Goal: Task Accomplishment & Management: Manage account settings

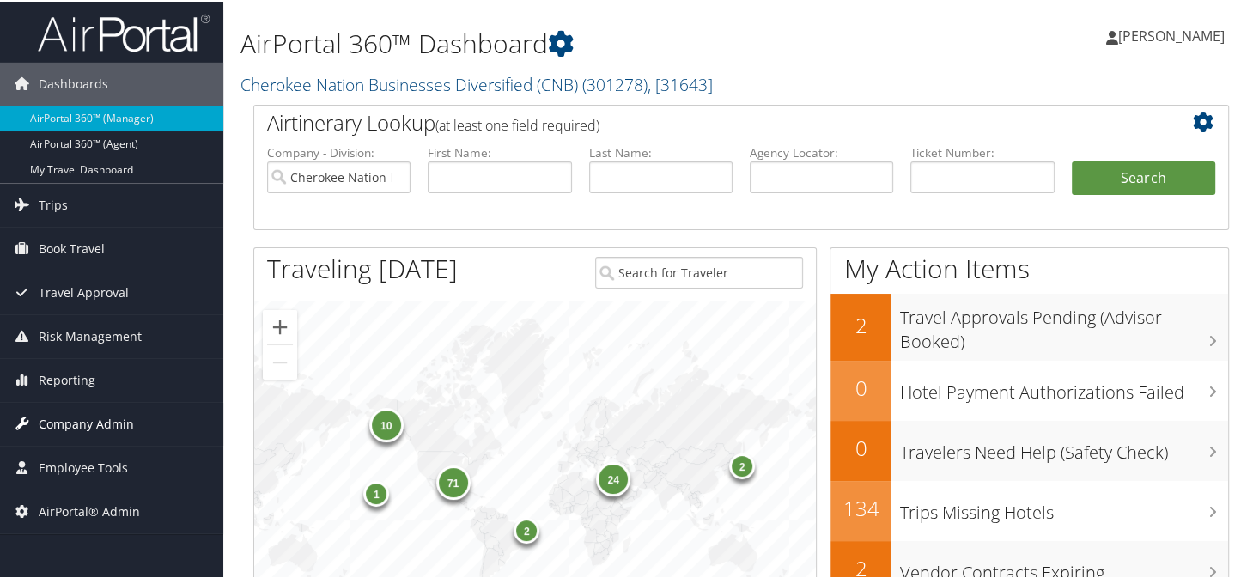
click at [57, 422] on span "Company Admin" at bounding box center [86, 422] width 95 height 43
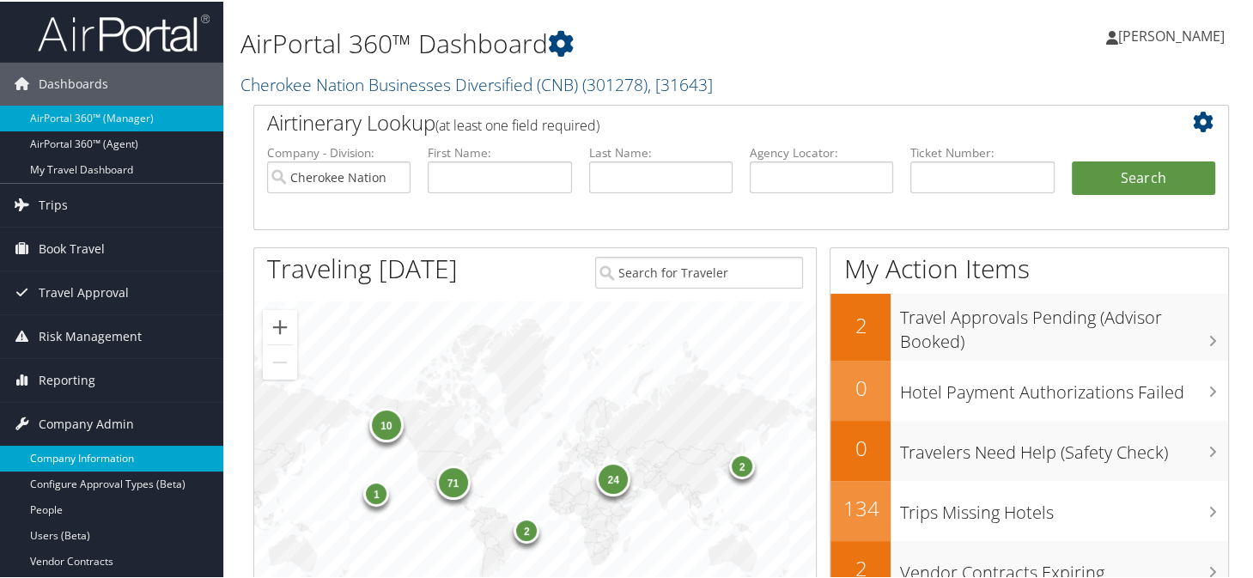
click at [60, 463] on link "Company Information" at bounding box center [111, 457] width 223 height 26
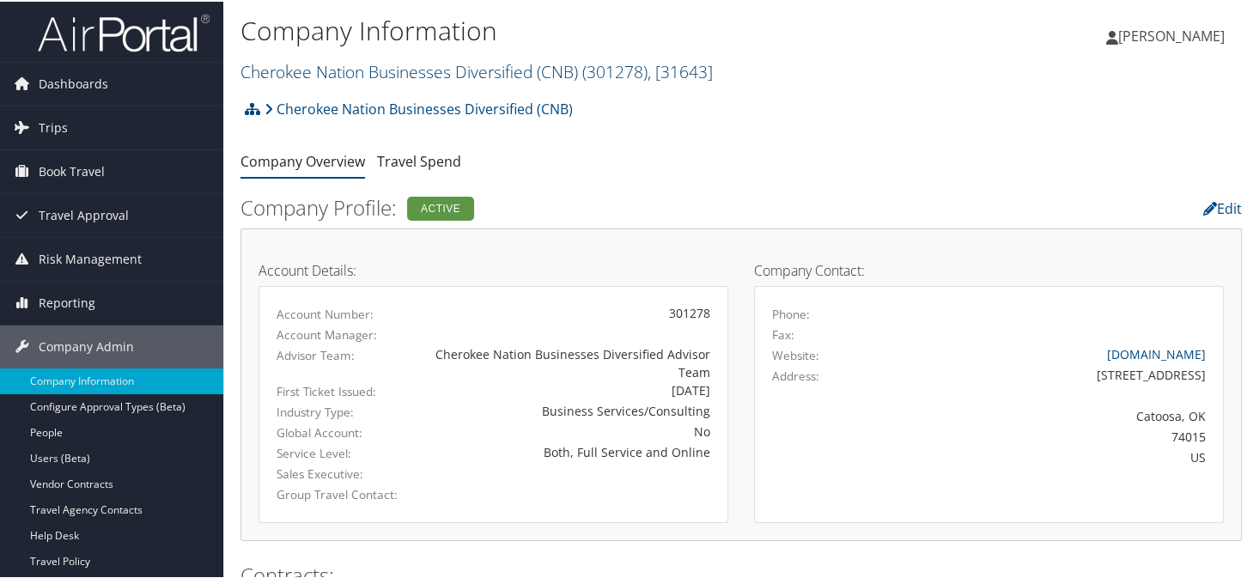
click at [302, 70] on link "Cherokee Nation Businesses Diversified (CNB) ( 301278 ) , [ 31643 ]" at bounding box center [476, 69] width 472 height 23
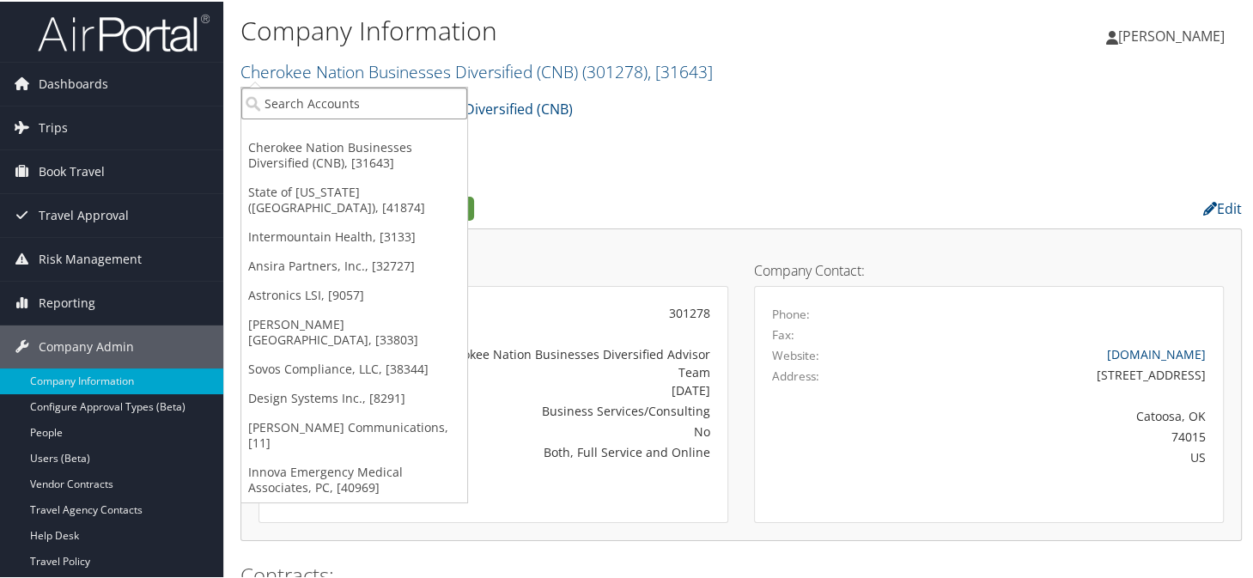
click at [337, 113] on input "search" at bounding box center [354, 102] width 226 height 32
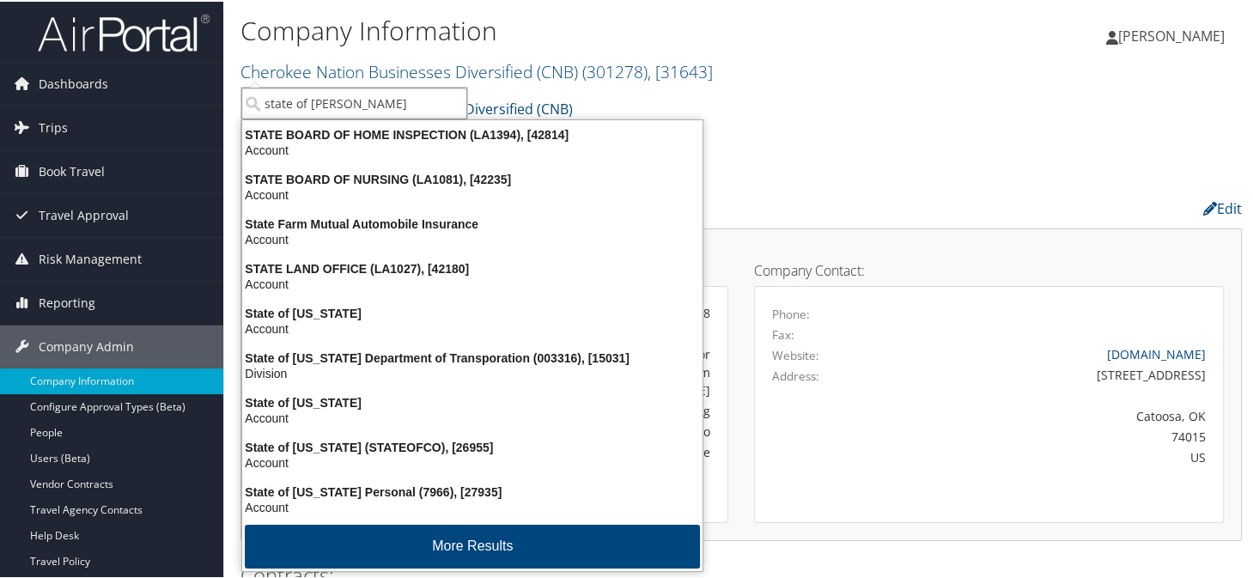
type input "state of loui"
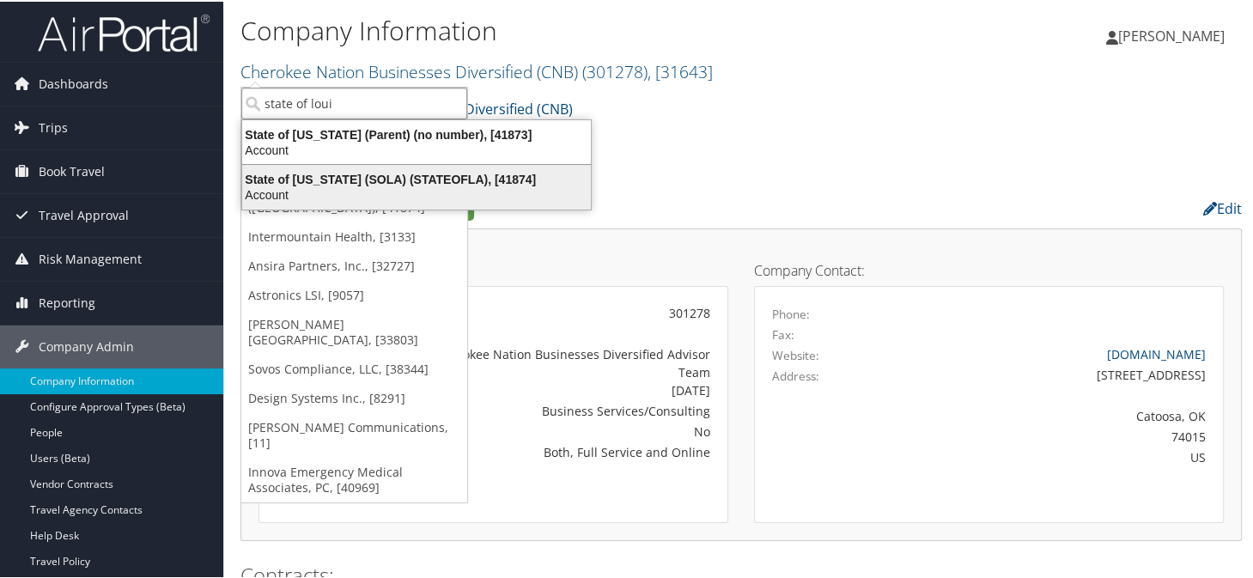
click at [414, 177] on div "State of Louisiana (SOLA) (STATEOFLA), [41874]" at bounding box center [416, 177] width 369 height 15
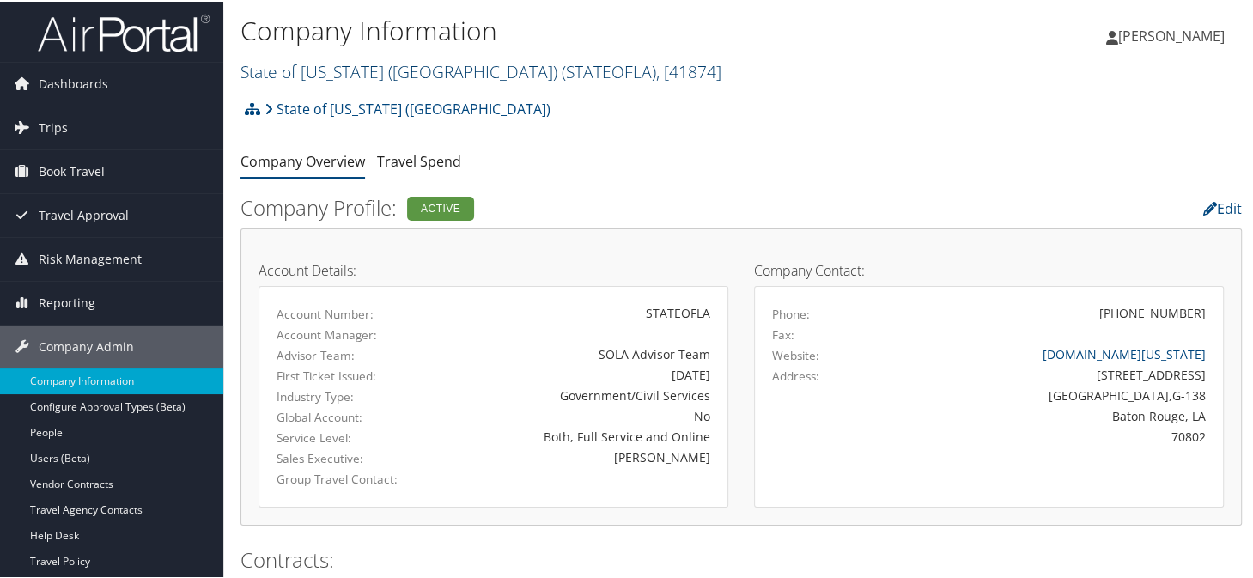
click at [337, 64] on link "State of [US_STATE] (SOLA) ( STATEOFLA ) , [ 41874 ]" at bounding box center [480, 69] width 481 height 23
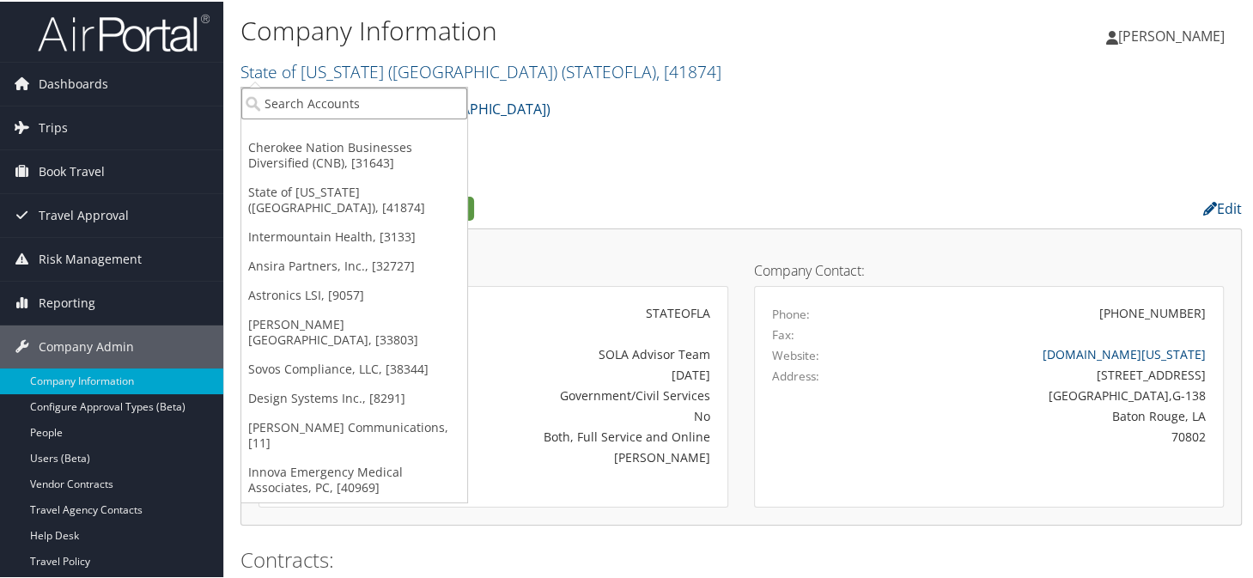
click at [324, 105] on input "search" at bounding box center [354, 102] width 226 height 32
type input "lsu"
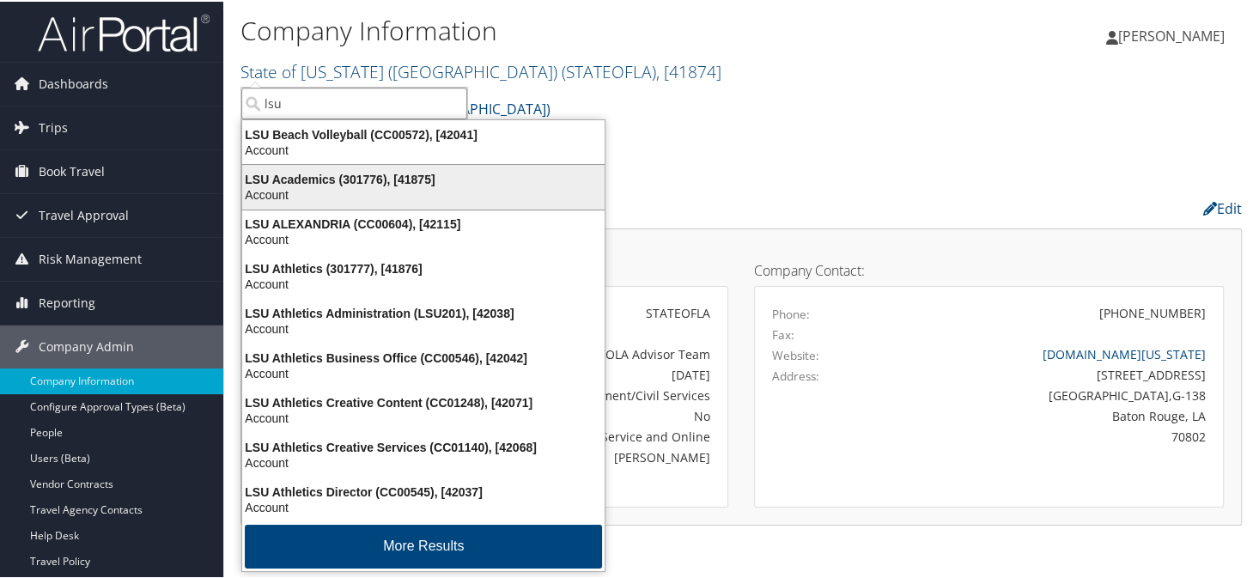
click at [323, 179] on div "LSU Academics (301776), [41875]" at bounding box center [423, 177] width 383 height 15
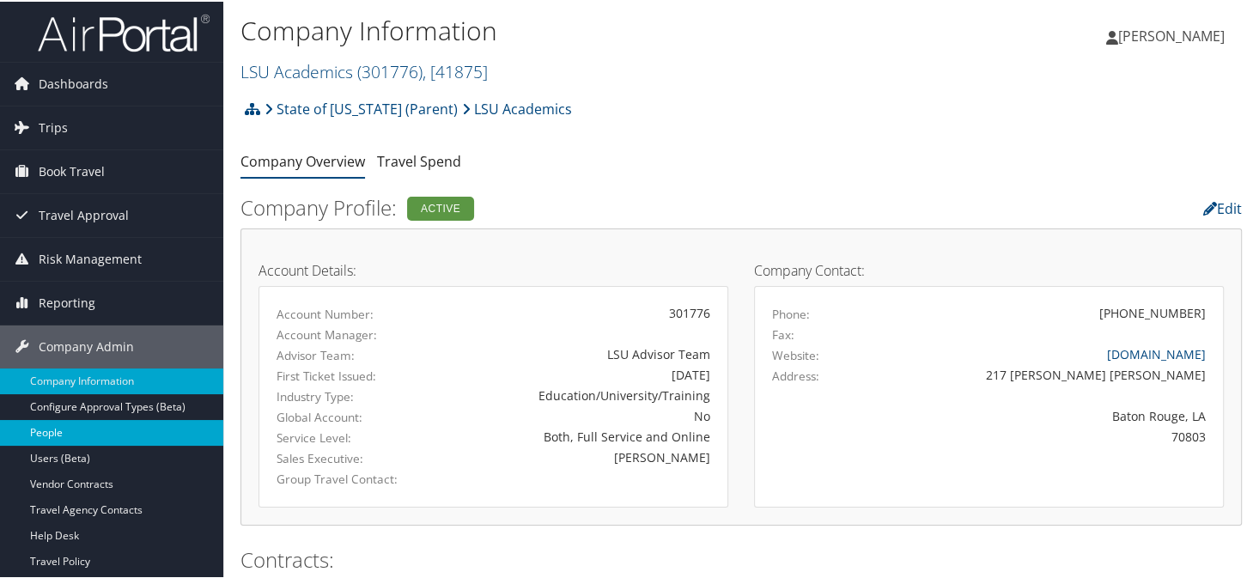
click at [48, 422] on link "People" at bounding box center [111, 431] width 223 height 26
click at [45, 433] on link "People" at bounding box center [111, 431] width 223 height 26
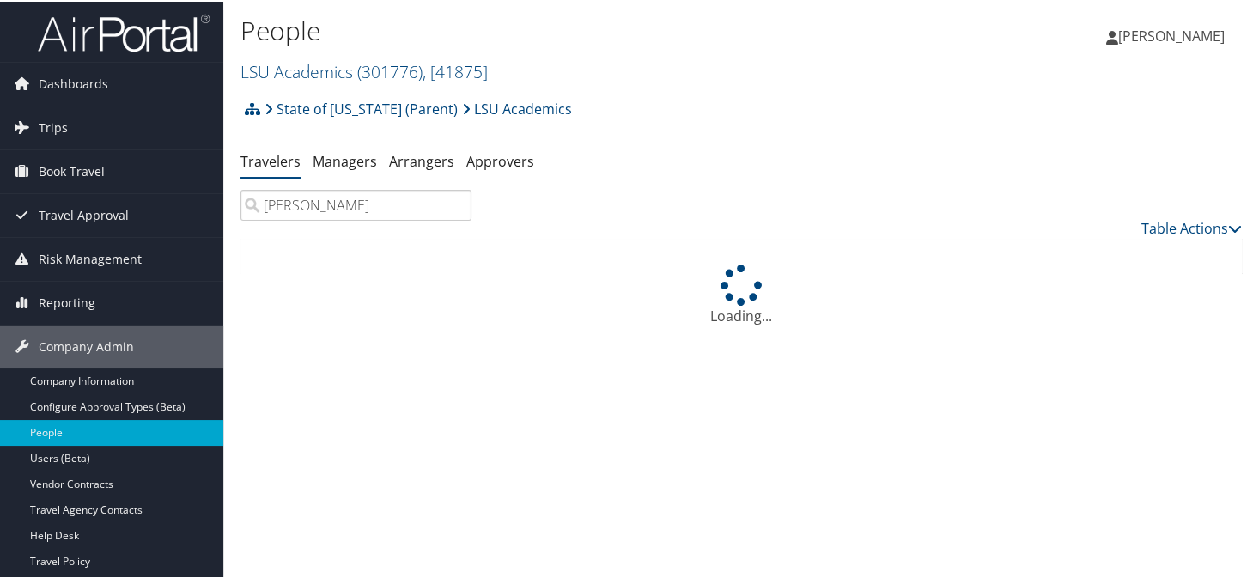
type input "cantey"
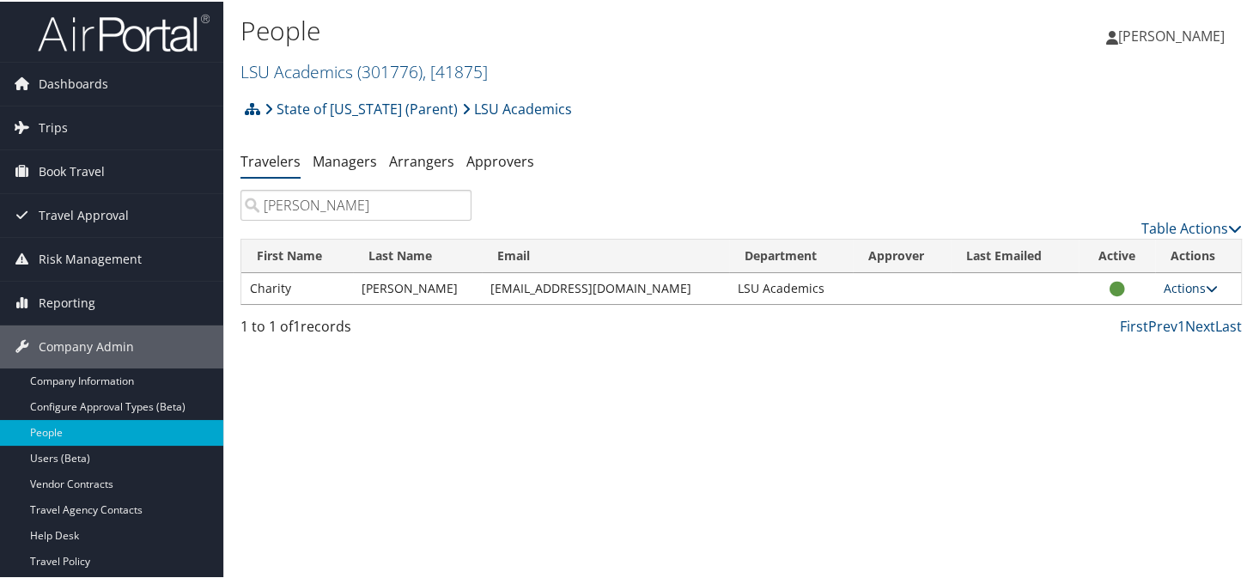
click at [1172, 293] on link "Actions" at bounding box center [1190, 286] width 54 height 16
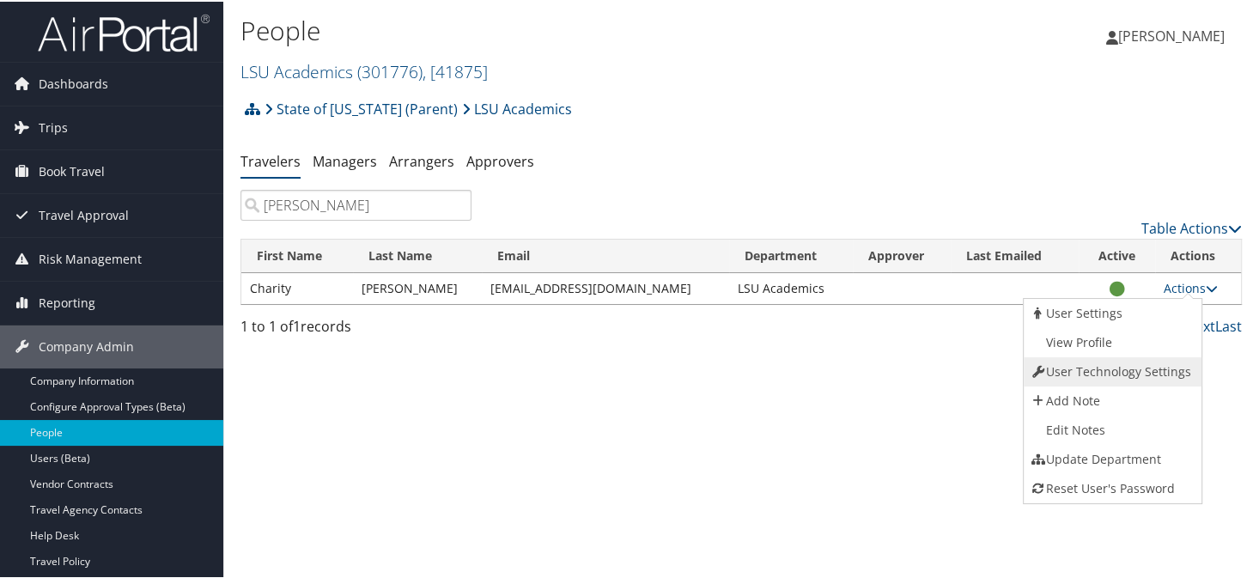
click at [1065, 370] on link "User Technology Settings" at bounding box center [1111, 369] width 174 height 29
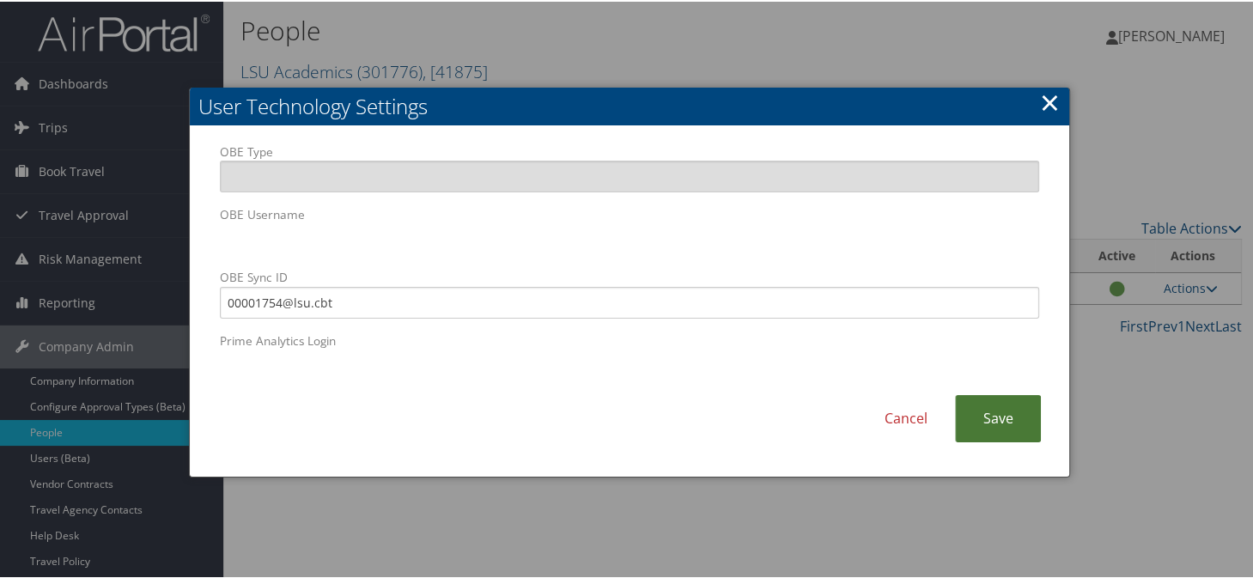
click at [1021, 416] on link "Save" at bounding box center [998, 416] width 86 height 47
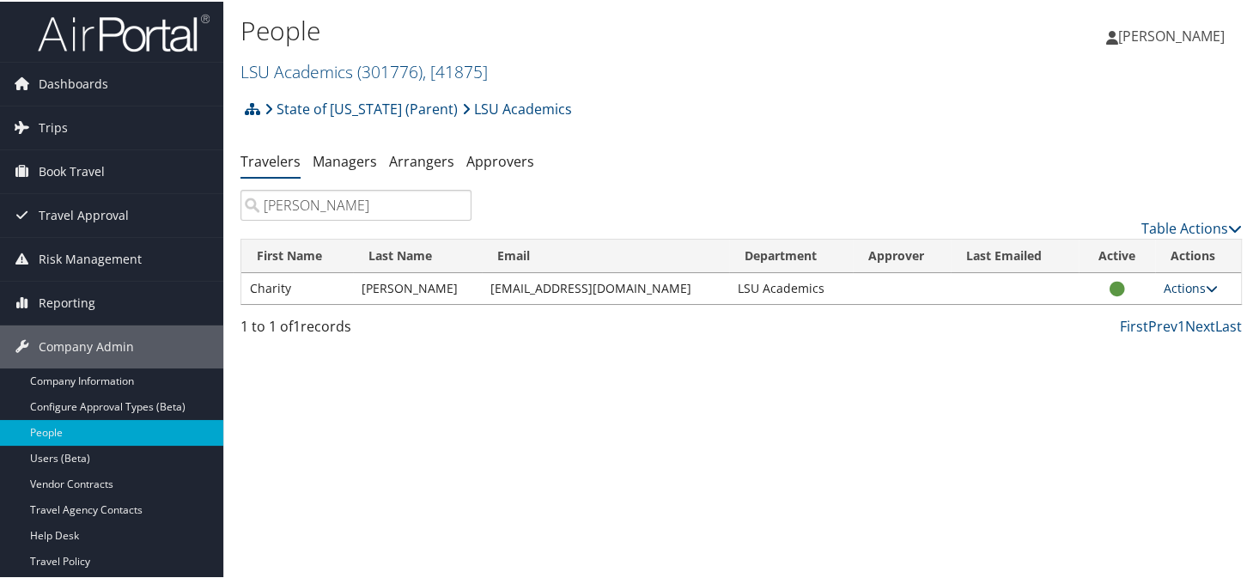
click at [1175, 290] on link "Actions" at bounding box center [1190, 286] width 54 height 16
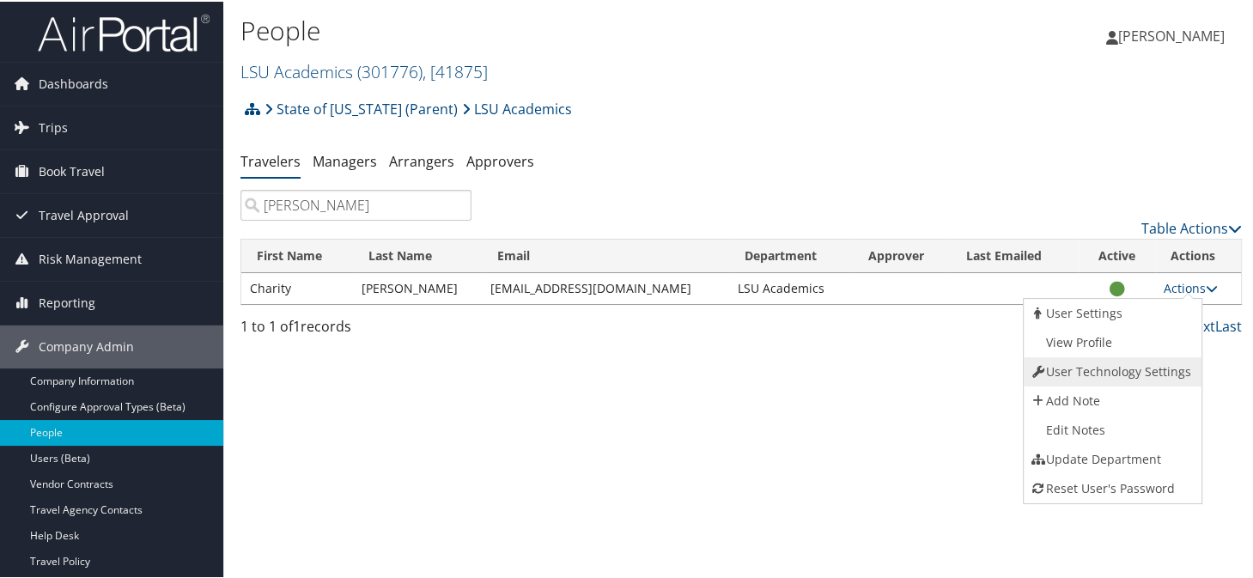
click at [1075, 364] on link "User Technology Settings" at bounding box center [1111, 369] width 174 height 29
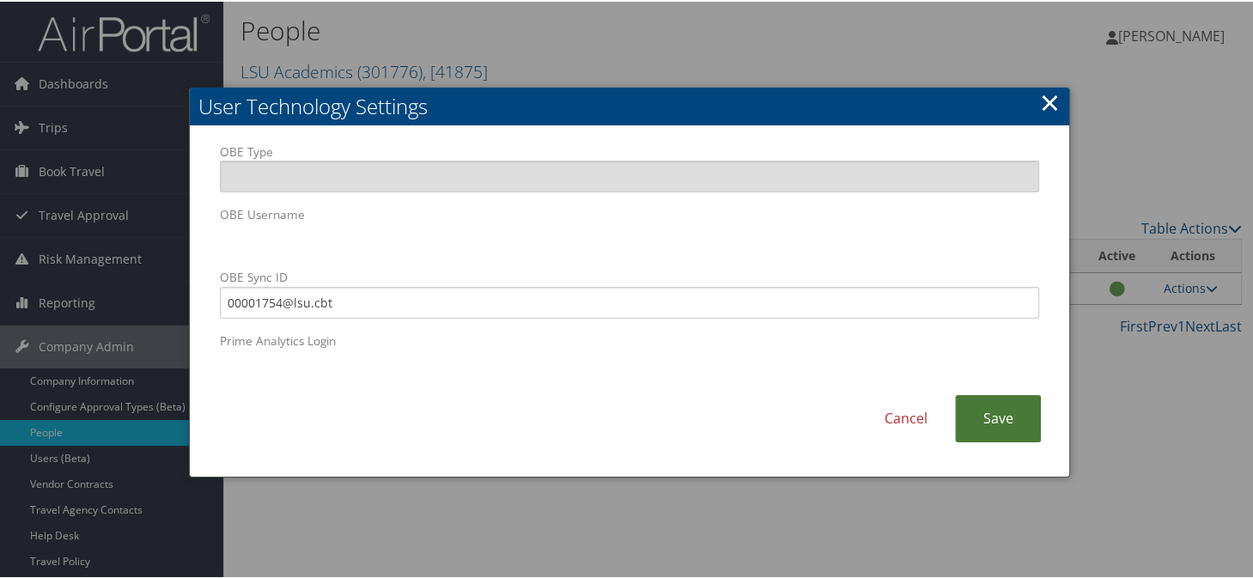
click at [986, 409] on link "Save" at bounding box center [998, 416] width 86 height 47
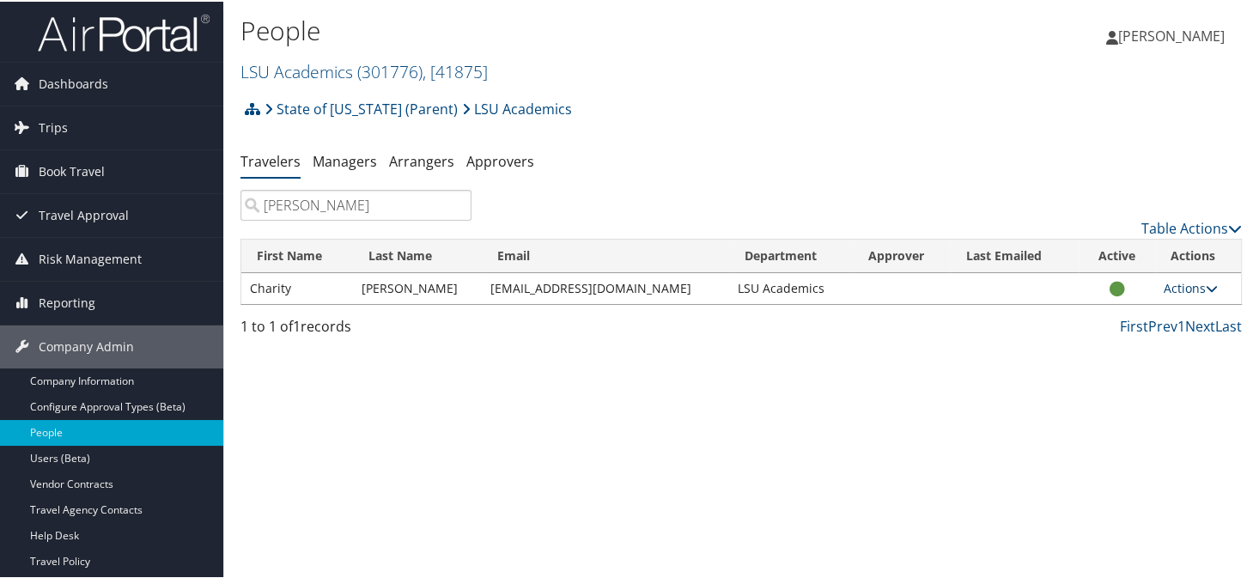
click at [1163, 281] on link "Actions" at bounding box center [1190, 286] width 54 height 16
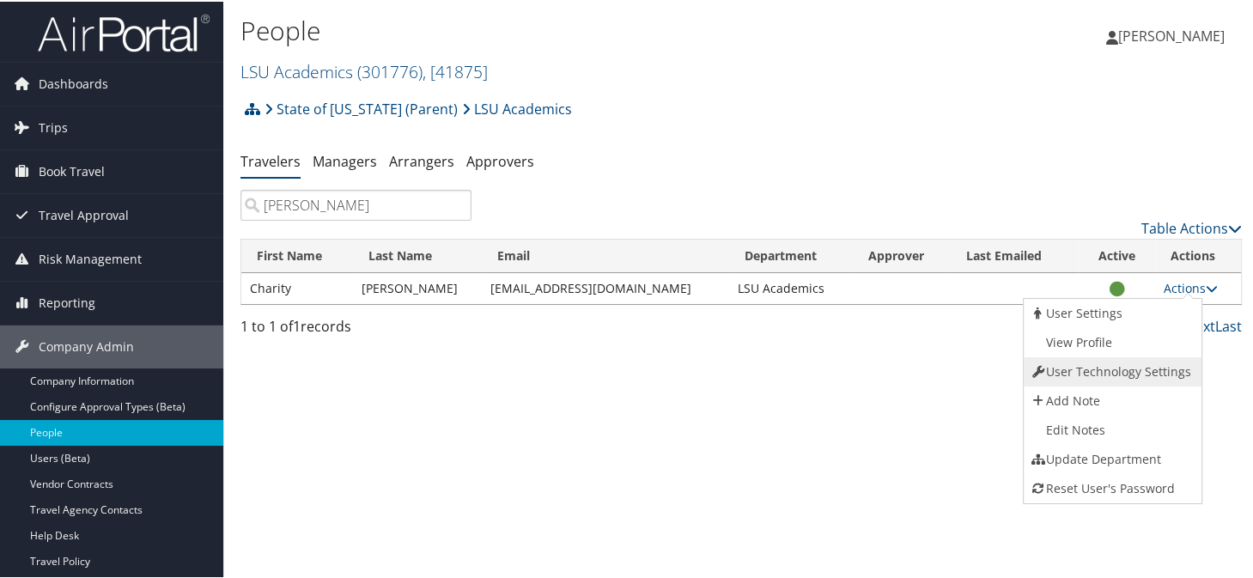
click at [1085, 375] on link "User Technology Settings" at bounding box center [1111, 369] width 174 height 29
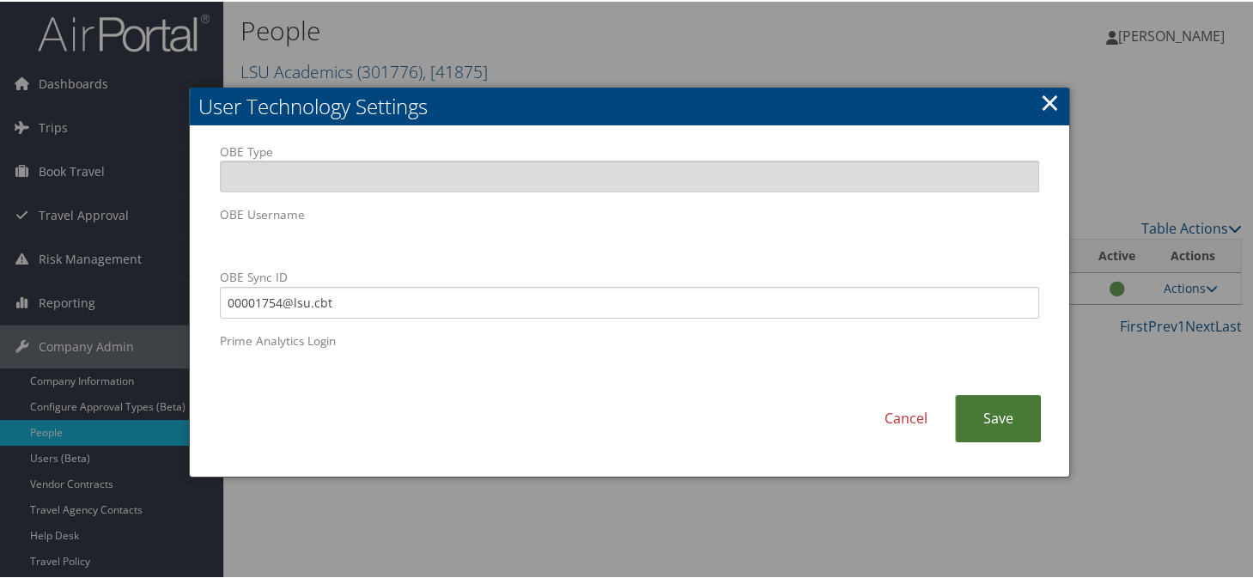
click at [985, 426] on link "Save" at bounding box center [998, 416] width 86 height 47
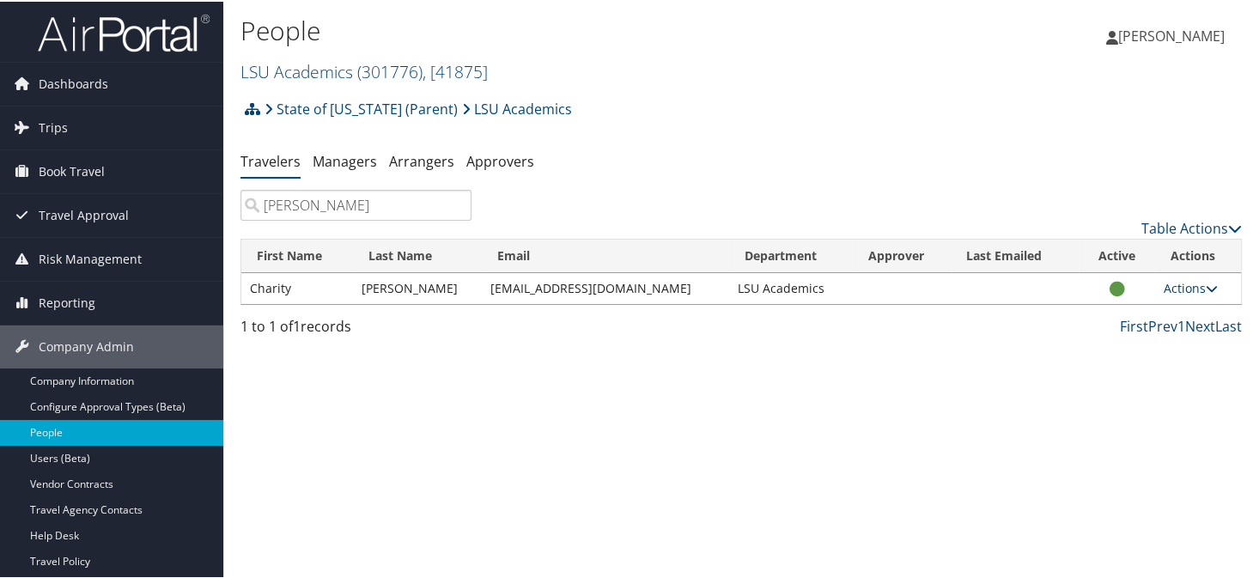
click at [1169, 291] on link "Actions" at bounding box center [1190, 286] width 54 height 16
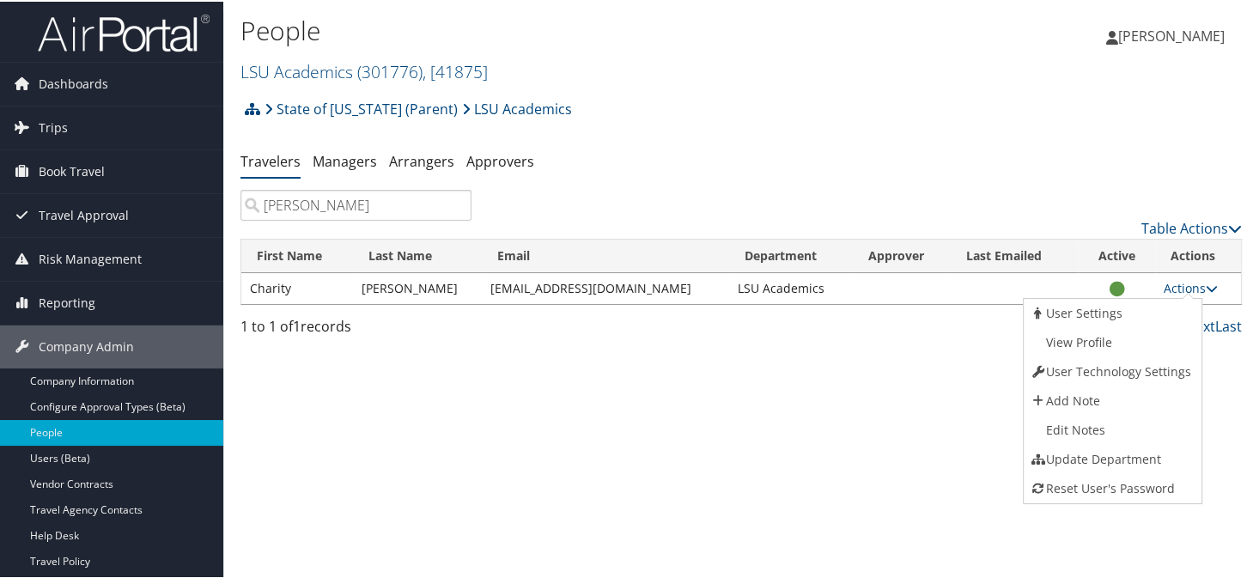
click at [706, 97] on div "State of Louisiana (Parent) LSU Academics Account Structure State of Louisiana …" at bounding box center [740, 113] width 1001 height 46
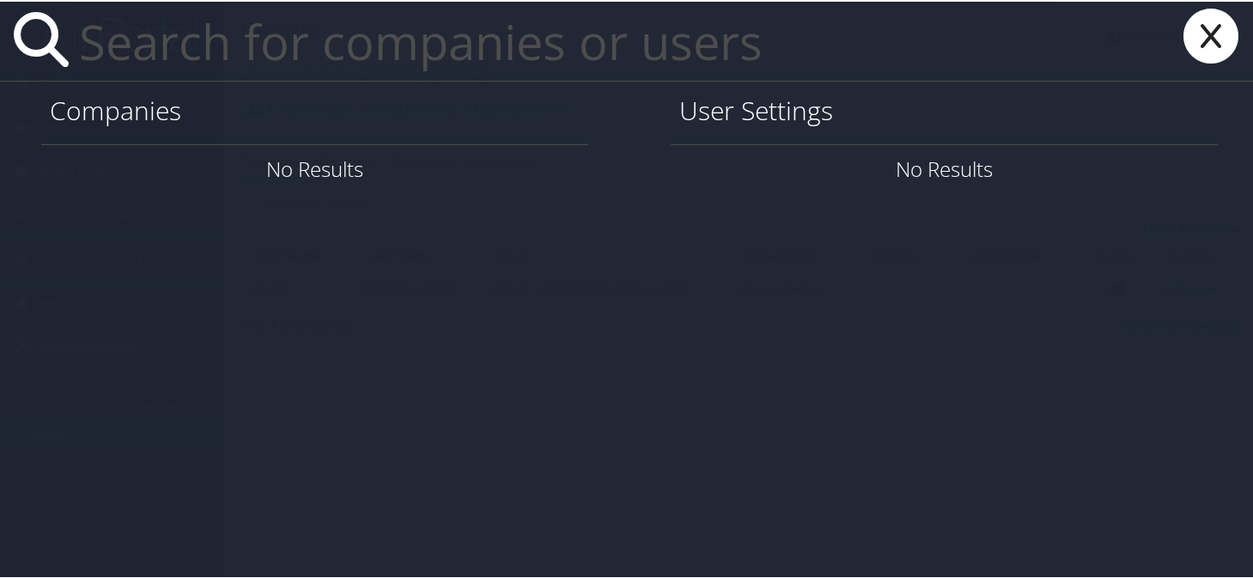
paste input "manderson@dsidsc.com"
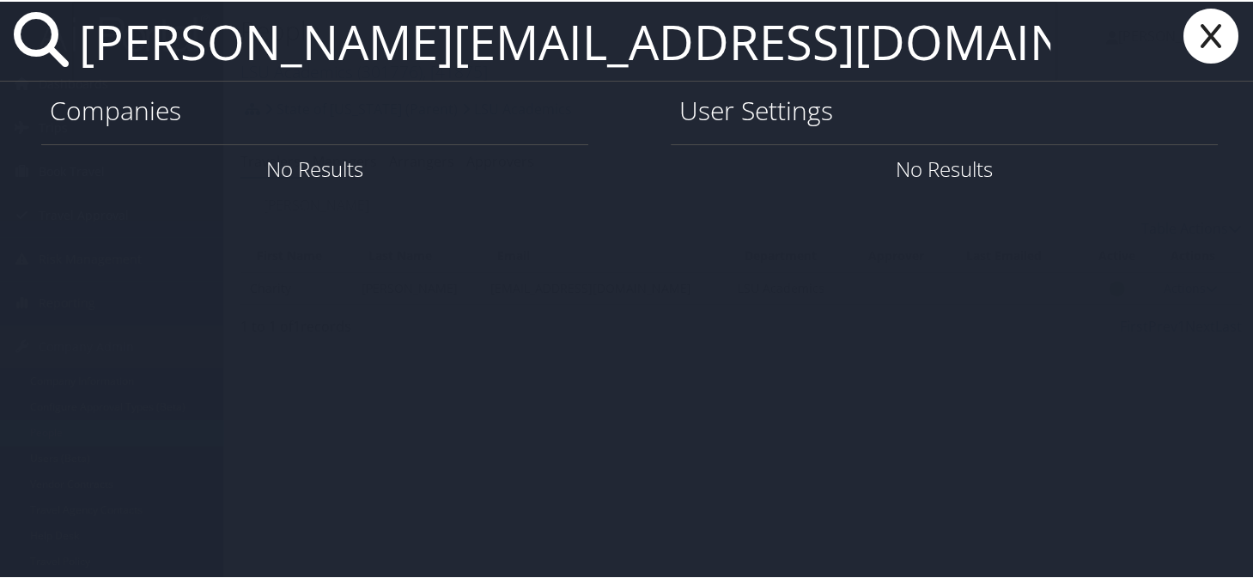
type input "manderson@dsidsc.com"
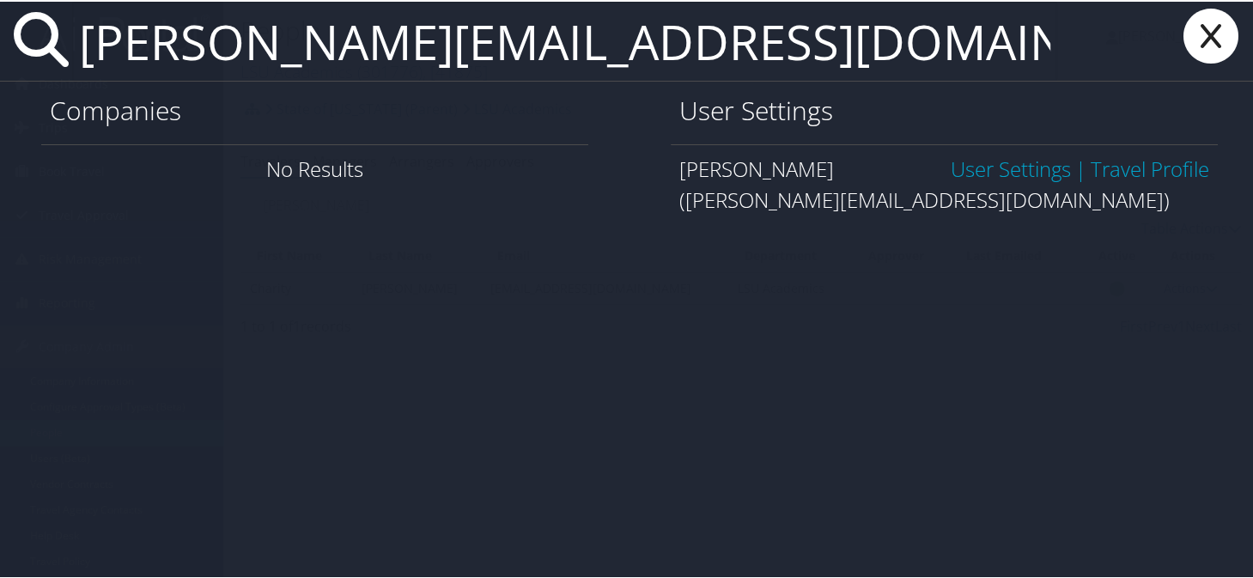
click at [951, 169] on link "User Settings" at bounding box center [1011, 167] width 120 height 28
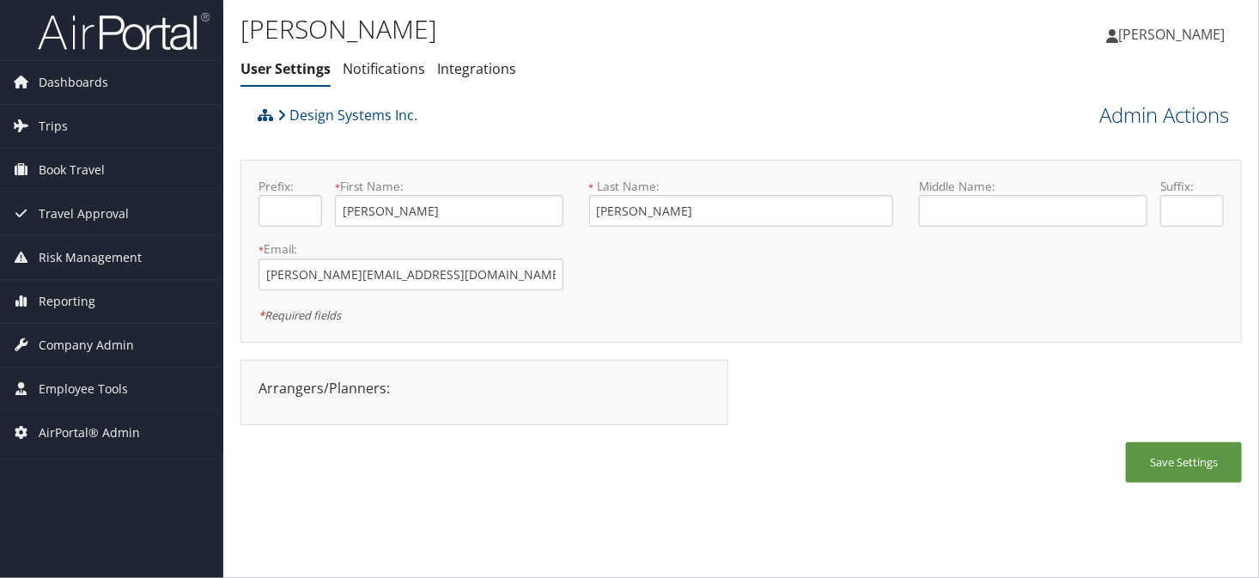
click at [1158, 118] on link "Admin Actions" at bounding box center [1164, 114] width 130 height 29
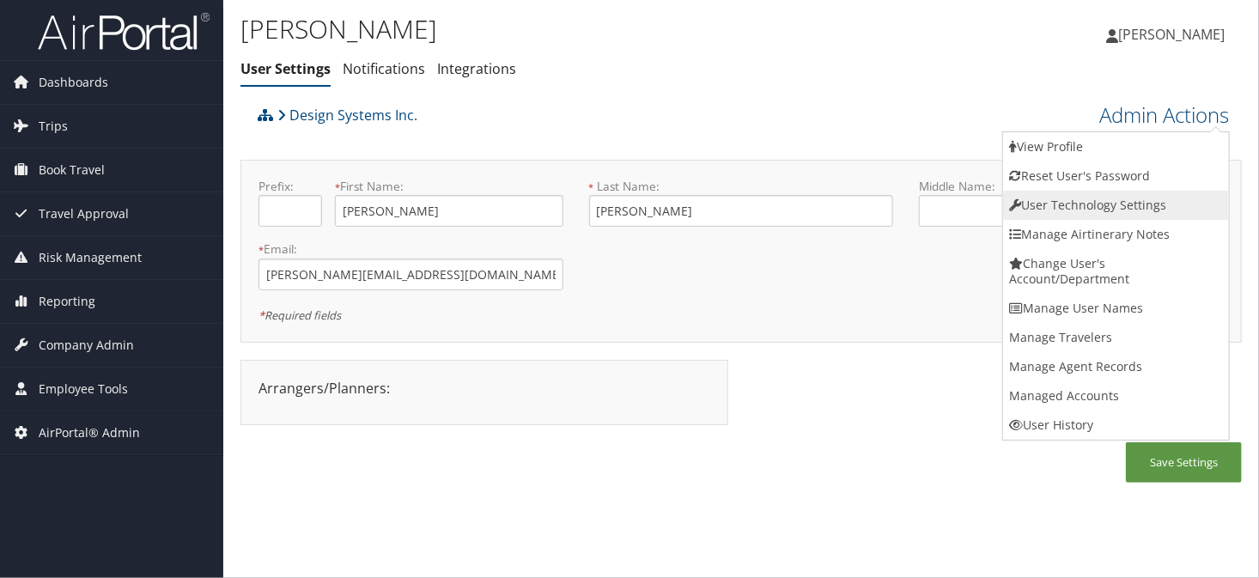
click at [1077, 205] on link "User Technology Settings" at bounding box center [1116, 205] width 226 height 29
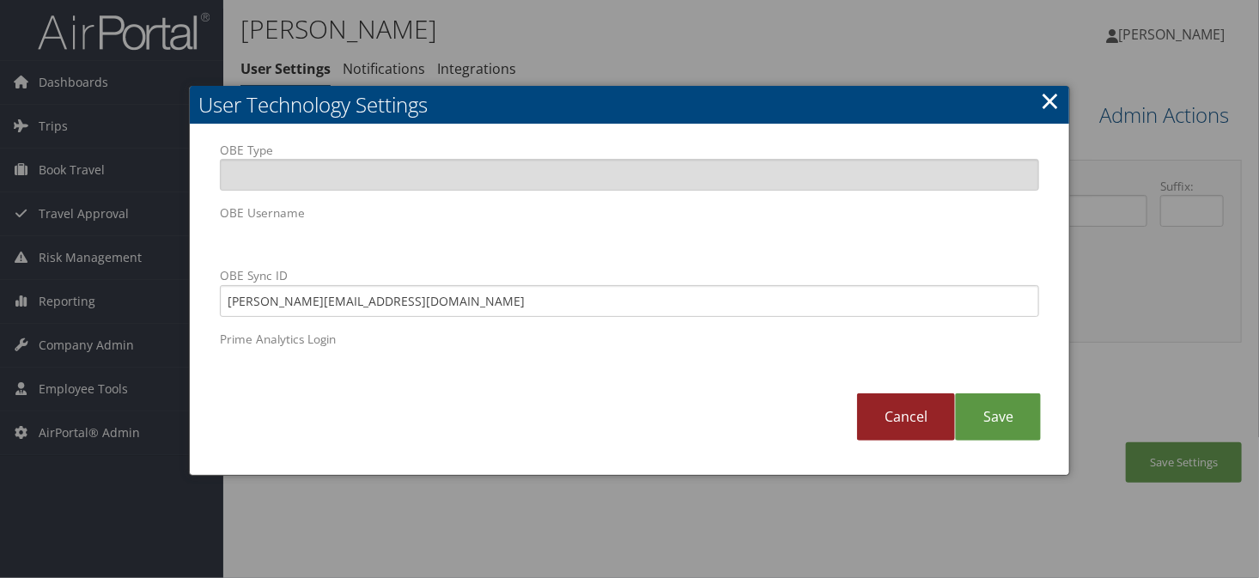
click at [867, 422] on link "Cancel" at bounding box center [906, 416] width 98 height 47
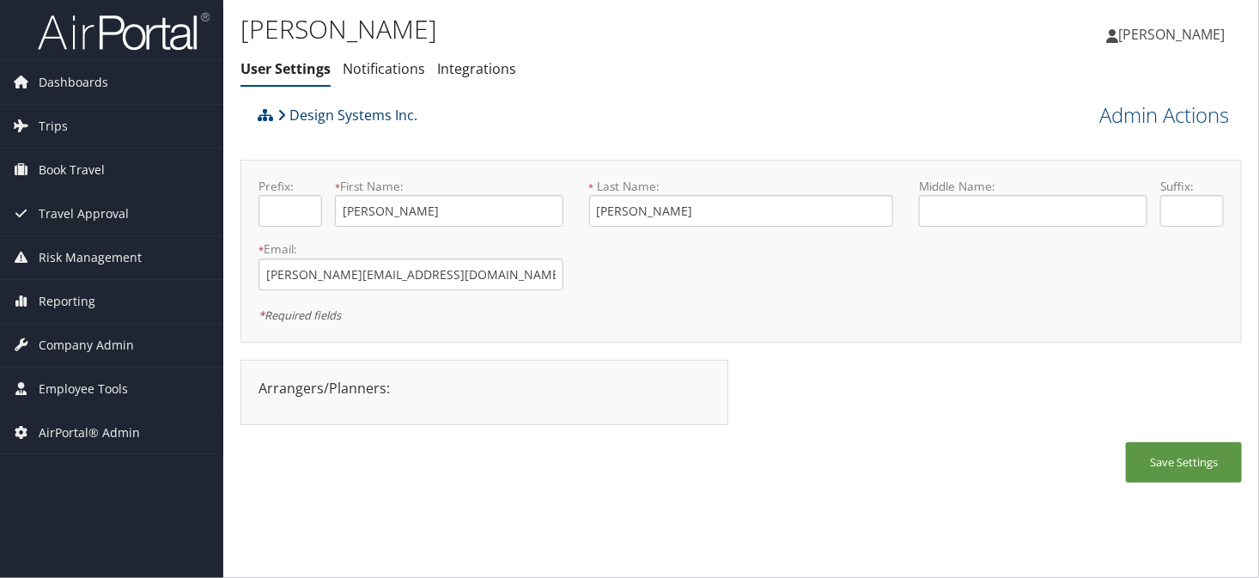
click at [331, 112] on link "Design Systems Inc." at bounding box center [347, 115] width 140 height 34
click at [1135, 117] on link "Admin Actions" at bounding box center [1164, 114] width 130 height 29
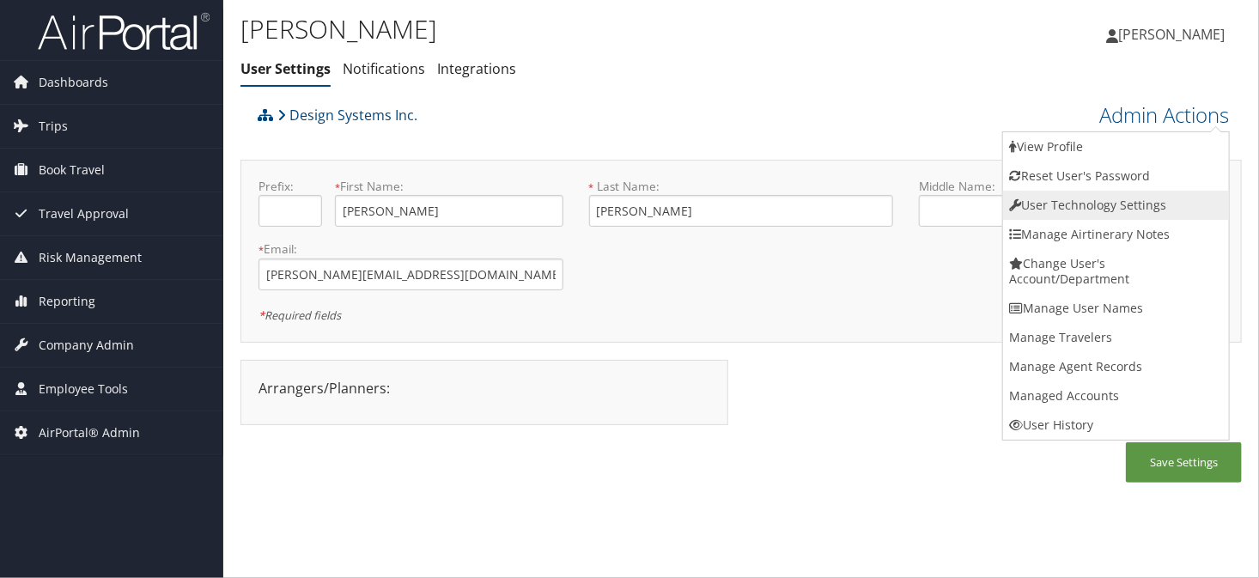
click at [1079, 192] on link "User Technology Settings" at bounding box center [1116, 205] width 226 height 29
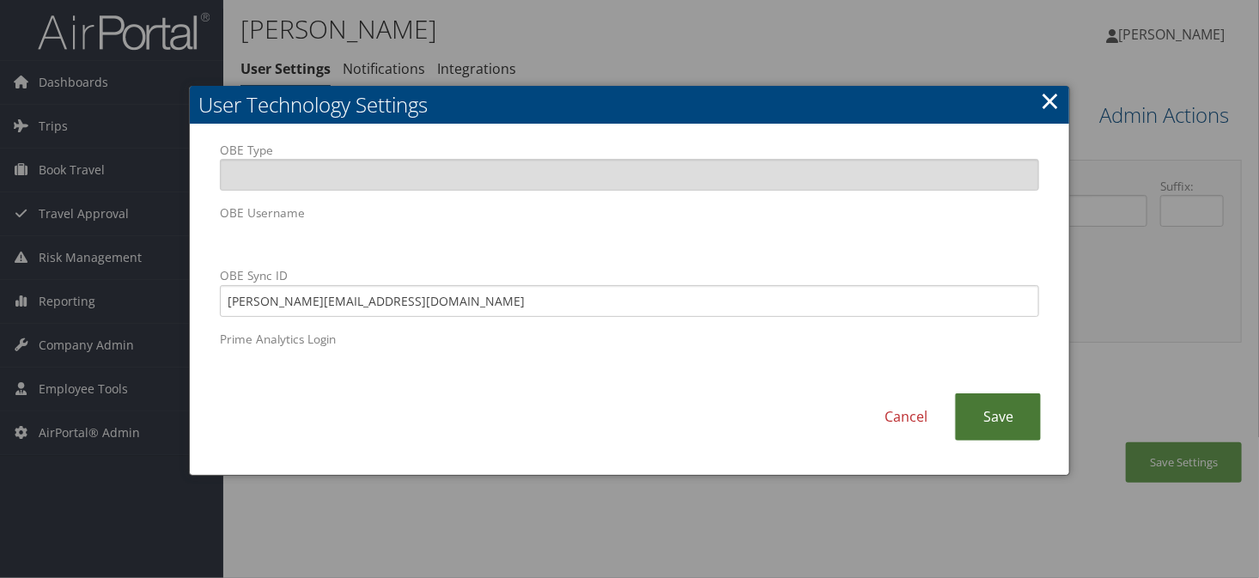
click at [988, 416] on link "Save" at bounding box center [998, 416] width 86 height 47
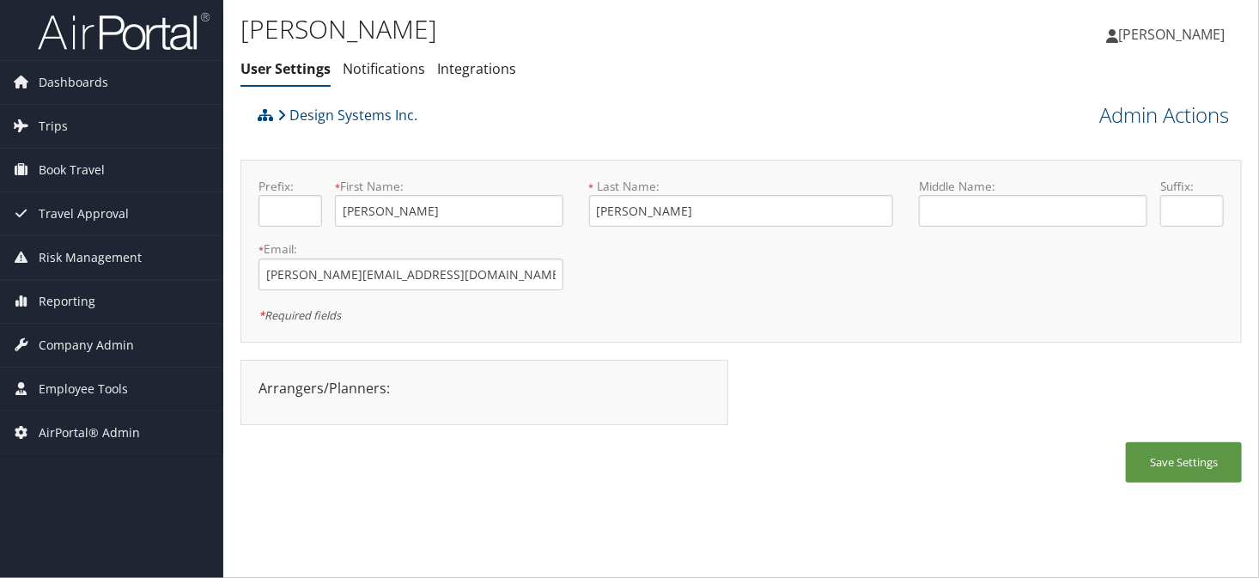
click at [1122, 125] on link "Admin Actions" at bounding box center [1164, 114] width 130 height 29
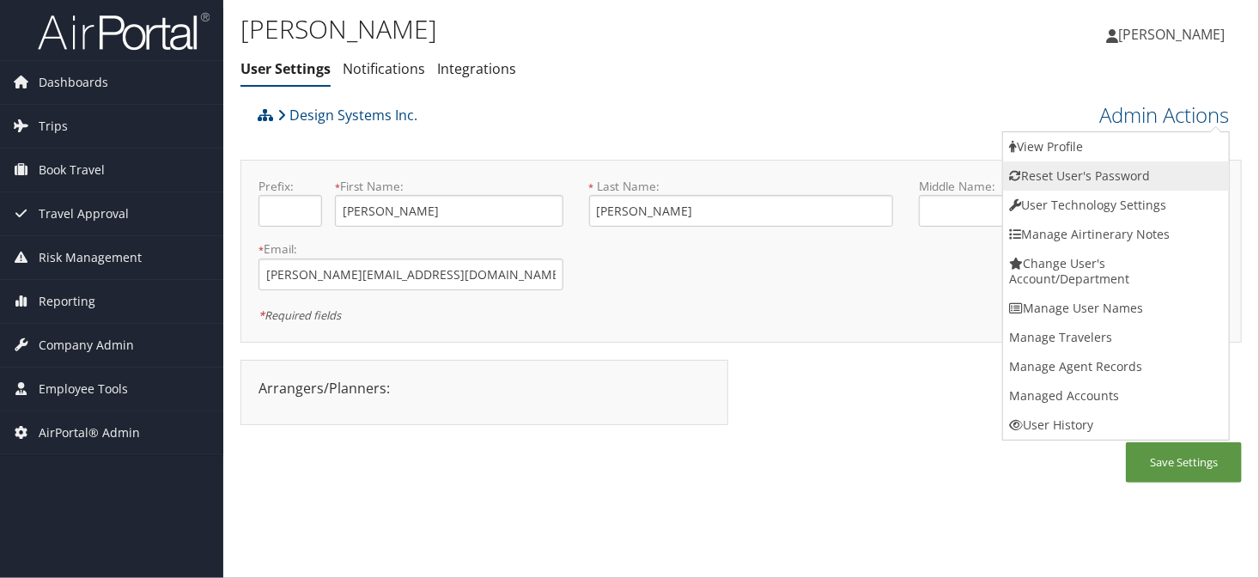
click at [1055, 173] on link "Reset User's Password" at bounding box center [1116, 175] width 226 height 29
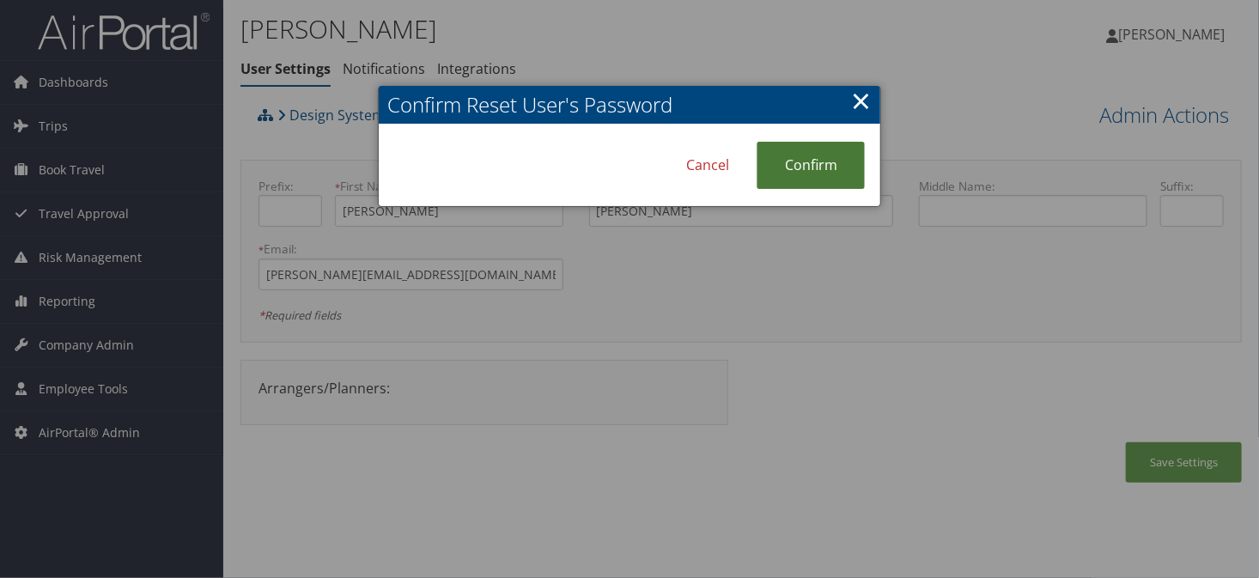
click at [803, 173] on link "Confirm" at bounding box center [810, 165] width 108 height 47
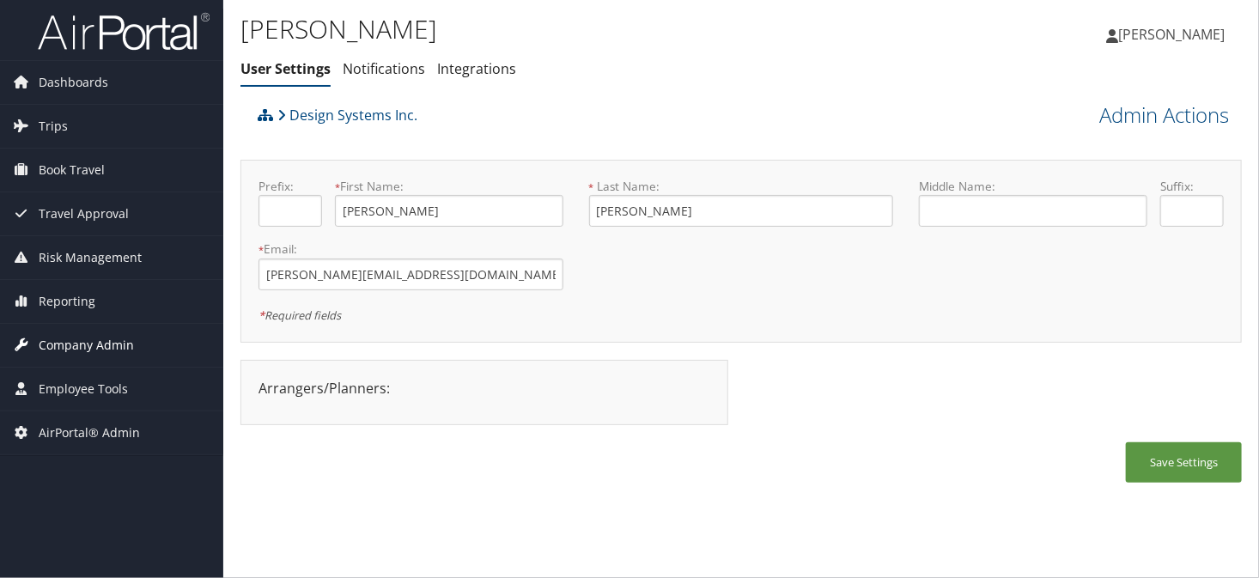
click at [90, 344] on span "Company Admin" at bounding box center [86, 345] width 95 height 43
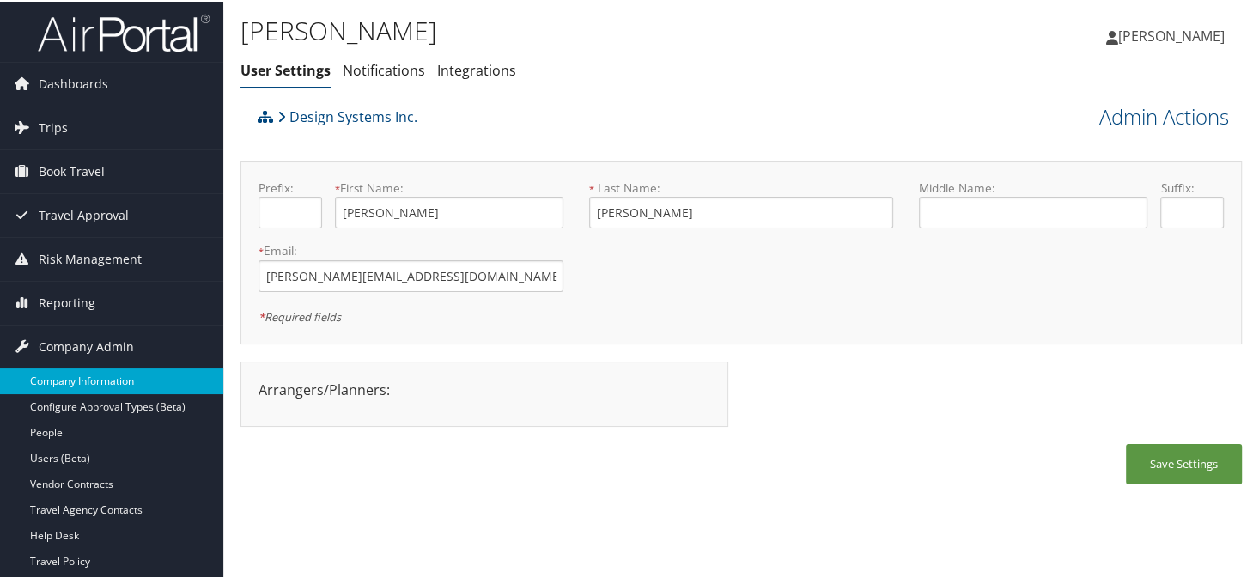
click at [93, 376] on link "Company Information" at bounding box center [111, 380] width 223 height 26
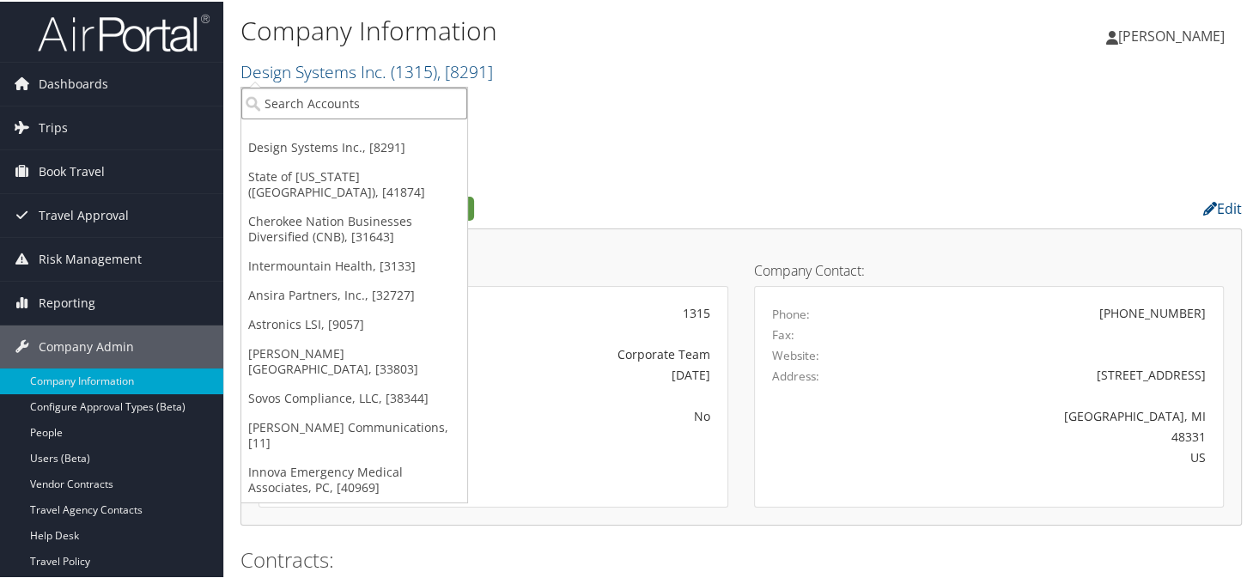
click at [326, 93] on input "search" at bounding box center [354, 102] width 226 height 32
type input "intermountain healthcare"
